Goal: Task Accomplishment & Management: Complete application form

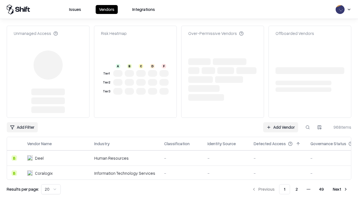
click at [280, 122] on link "Add Vendor" at bounding box center [280, 127] width 35 height 10
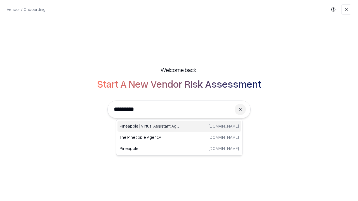
click at [179, 126] on div "Pineapple | Virtual Assistant Agency [DOMAIN_NAME]" at bounding box center [179, 126] width 124 height 11
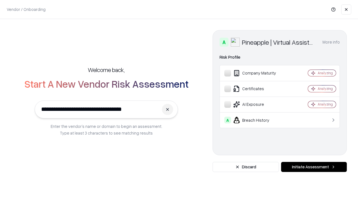
type input "**********"
click at [314, 167] on button "Initiate Assessment" at bounding box center [314, 167] width 66 height 10
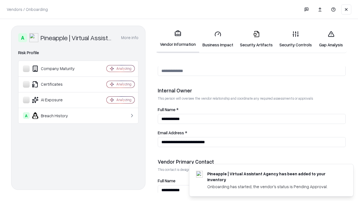
scroll to position [290, 0]
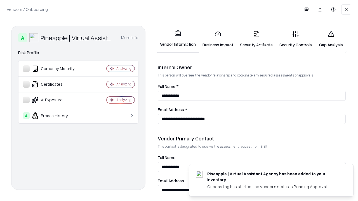
click at [218, 39] on link "Business Impact" at bounding box center [217, 39] width 37 height 26
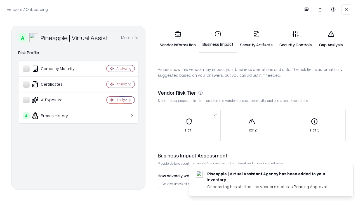
click at [256, 39] on link "Security Artifacts" at bounding box center [255, 39] width 39 height 26
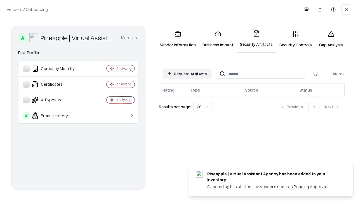
click at [187, 74] on button "Request Artifacts" at bounding box center [187, 74] width 49 height 10
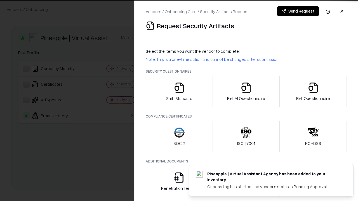
click at [179, 92] on icon "button" at bounding box center [179, 87] width 11 height 11
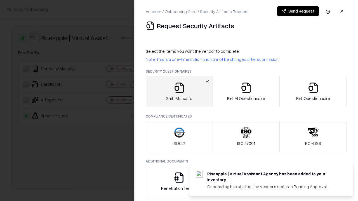
click at [298, 11] on button "Send Request" at bounding box center [298, 11] width 42 height 10
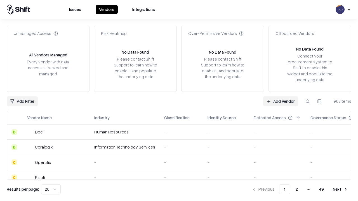
click at [307, 101] on button at bounding box center [307, 101] width 10 height 10
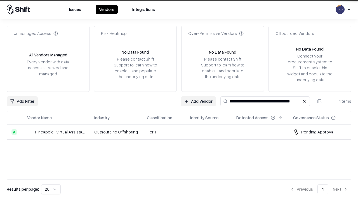
type input "**********"
click at [182, 132] on td "Tier 1" at bounding box center [163, 132] width 43 height 15
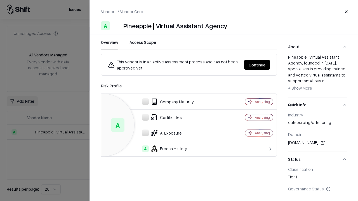
click at [270, 65] on button "Continue" at bounding box center [257, 65] width 26 height 10
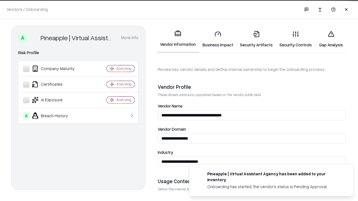
click at [256, 39] on link "Security Artifacts" at bounding box center [255, 39] width 39 height 26
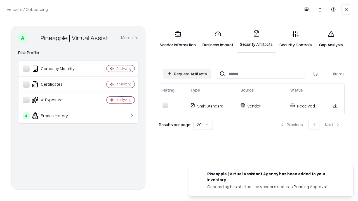
click at [331, 39] on link "Gap Analysis" at bounding box center [331, 39] width 32 height 26
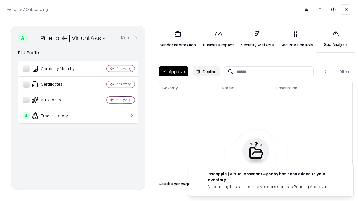
click at [173, 72] on button "Approve" at bounding box center [173, 72] width 29 height 10
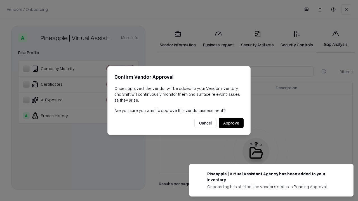
click at [231, 123] on button "Approve" at bounding box center [231, 123] width 25 height 10
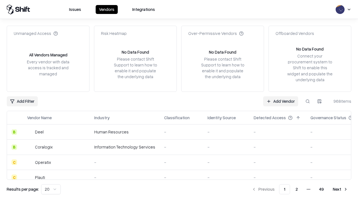
type input "**********"
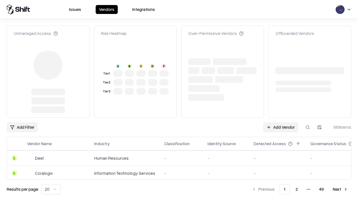
click at [280, 122] on link "Add Vendor" at bounding box center [280, 127] width 35 height 10
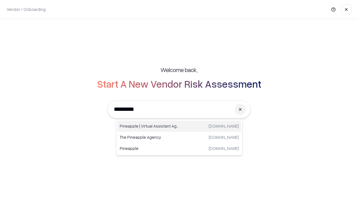
click at [179, 126] on div "Pineapple | Virtual Assistant Agency [DOMAIN_NAME]" at bounding box center [179, 126] width 124 height 11
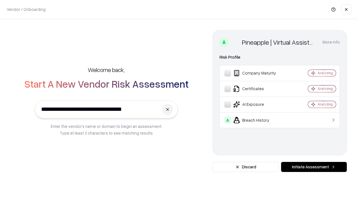
type input "**********"
click at [314, 167] on button "Initiate Assessment" at bounding box center [314, 167] width 66 height 10
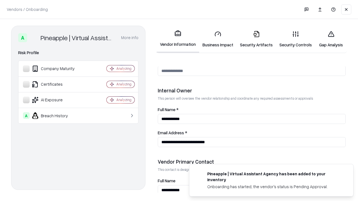
scroll to position [290, 0]
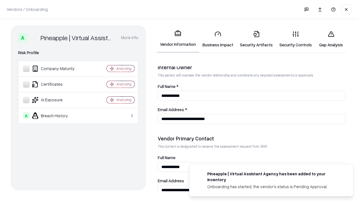
click at [331, 39] on link "Gap Analysis" at bounding box center [331, 39] width 32 height 26
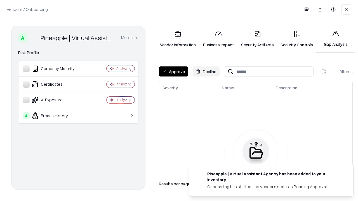
click at [173, 72] on button "Approve" at bounding box center [173, 72] width 29 height 10
